Goal: Information Seeking & Learning: Learn about a topic

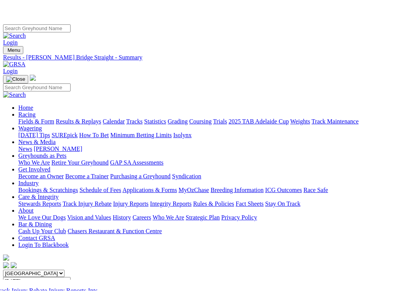
scroll to position [161, 0]
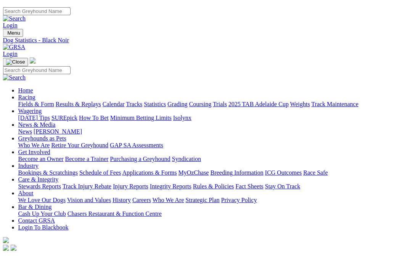
scroll to position [0, 53]
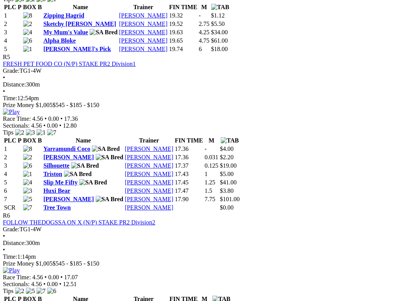
scroll to position [869, 7]
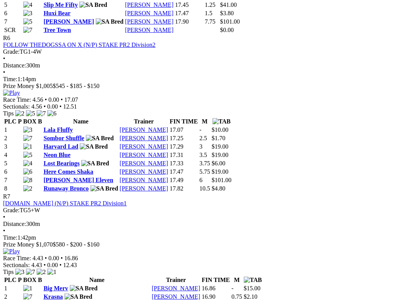
scroll to position [1067, 7]
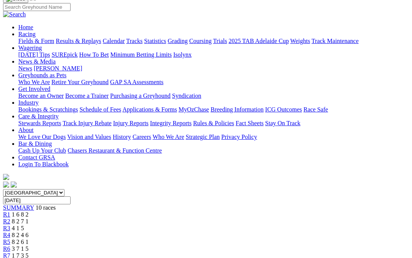
scroll to position [0, 7]
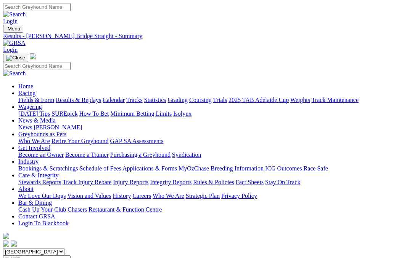
click at [24, 97] on link "Fields & Form" at bounding box center [36, 100] width 36 height 6
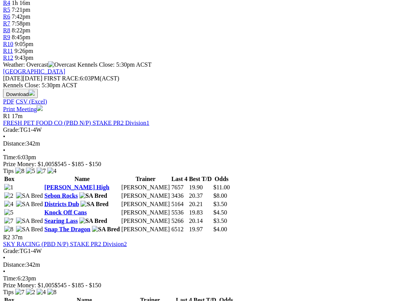
scroll to position [292, 0]
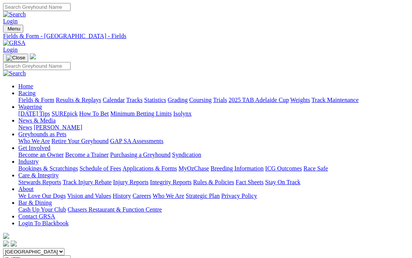
click at [95, 97] on link "Results & Replays" at bounding box center [78, 100] width 45 height 6
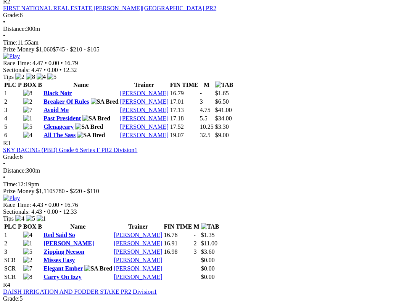
scroll to position [510, 0]
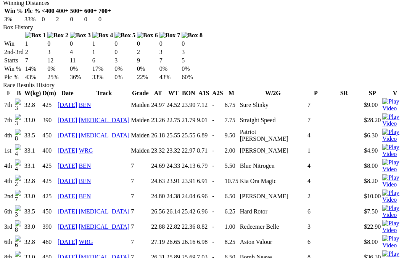
scroll to position [475, 0]
